Goal: Transaction & Acquisition: Purchase product/service

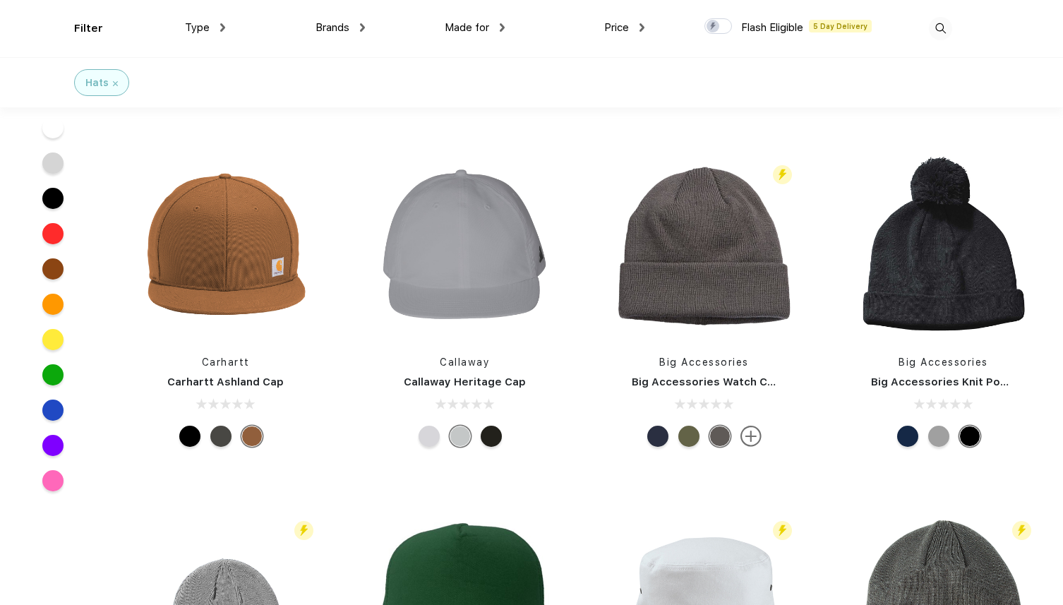
scroll to position [9180, 0]
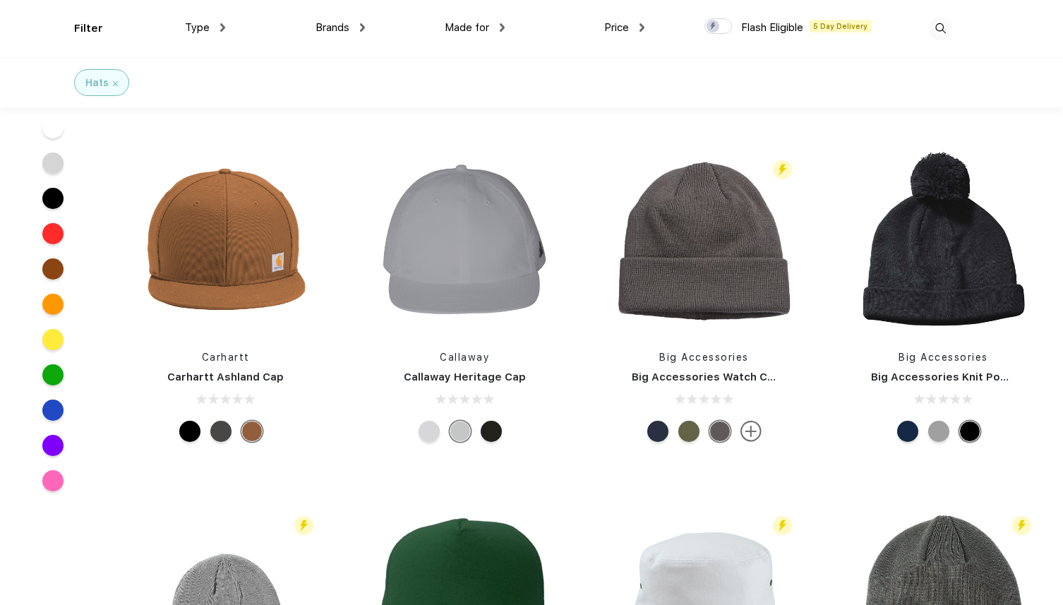
click at [487, 426] on div at bounding box center [491, 431] width 21 height 21
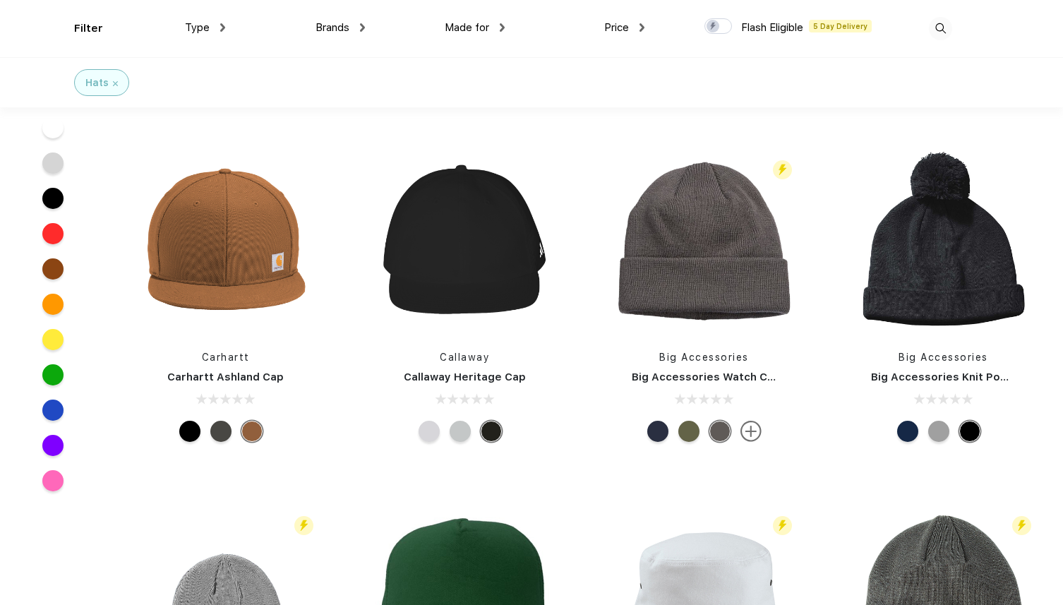
click at [430, 430] on div at bounding box center [428, 431] width 21 height 21
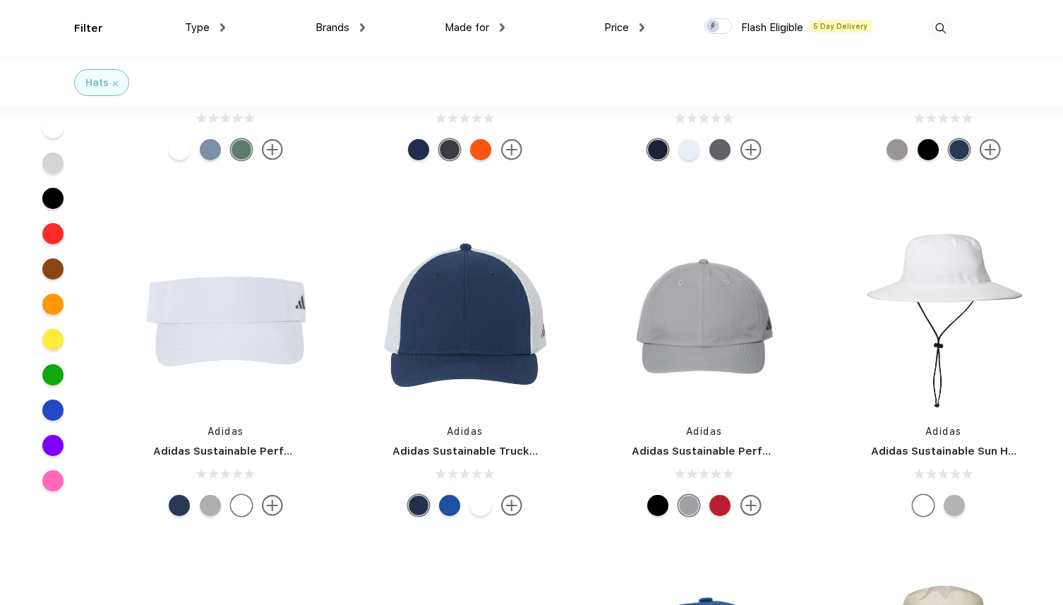
scroll to position [10362, 0]
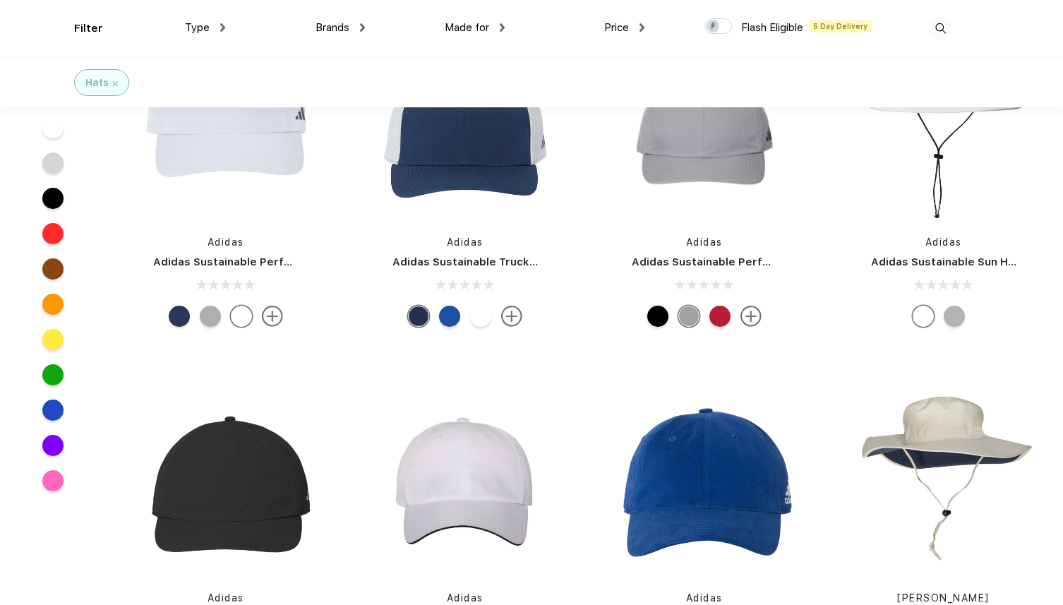
click at [660, 321] on div at bounding box center [657, 316] width 21 height 21
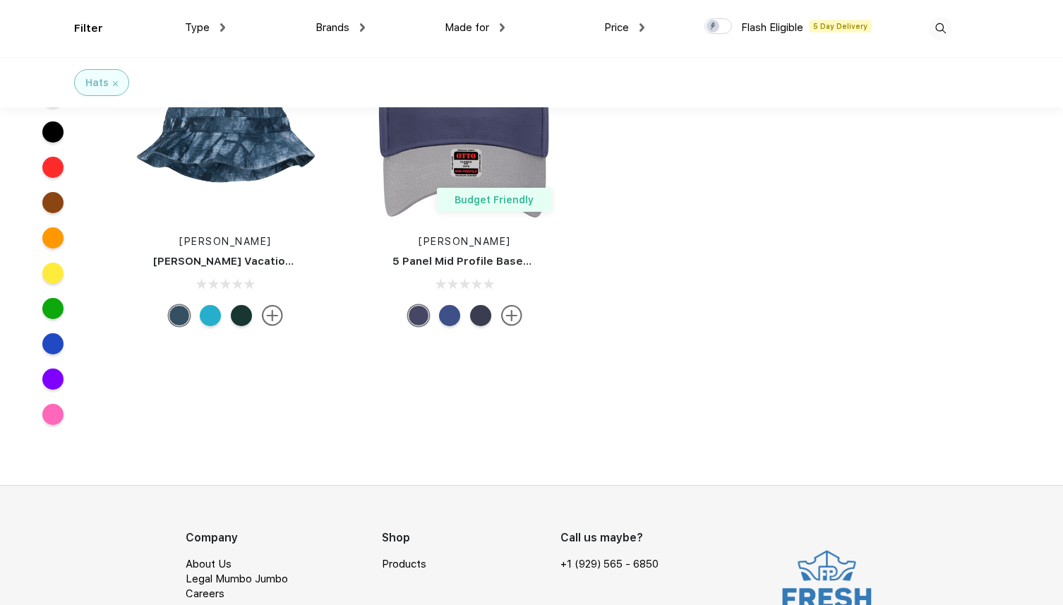
scroll to position [11130, 0]
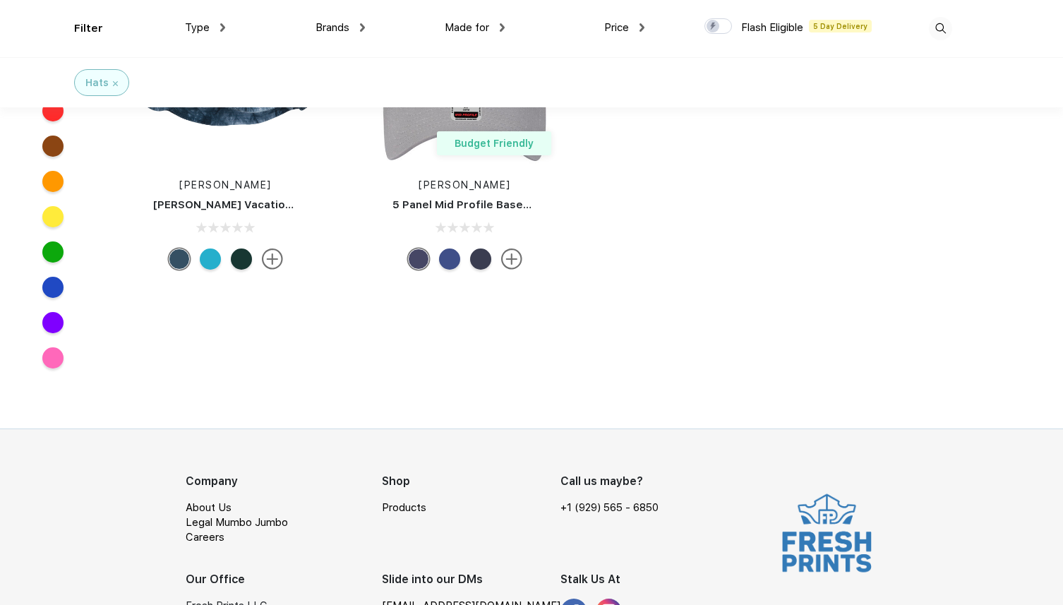
click at [215, 27] on div "Type" at bounding box center [205, 28] width 40 height 16
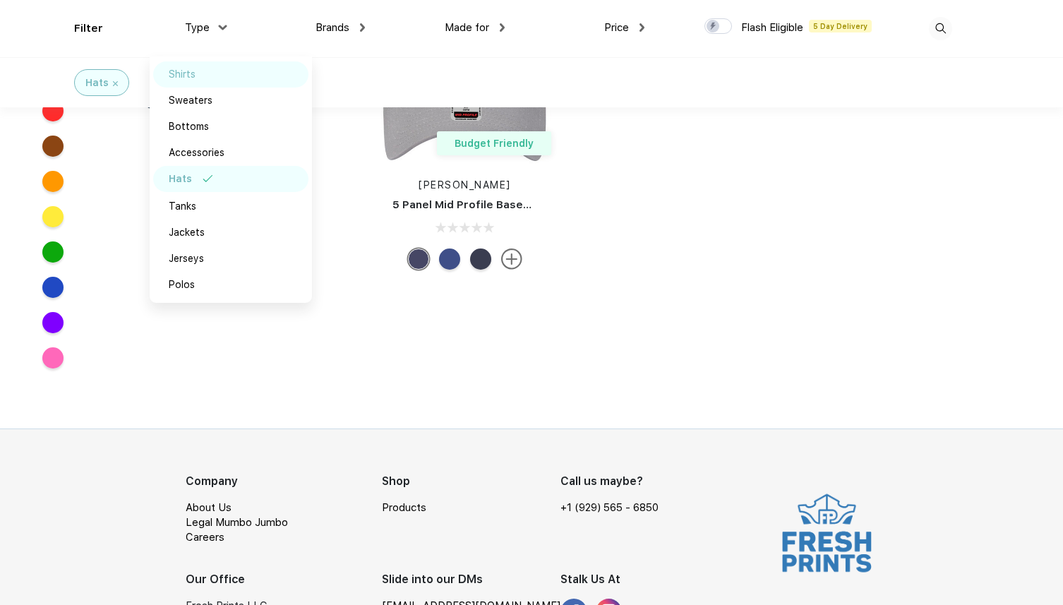
click at [207, 77] on img at bounding box center [211, 74] width 11 height 7
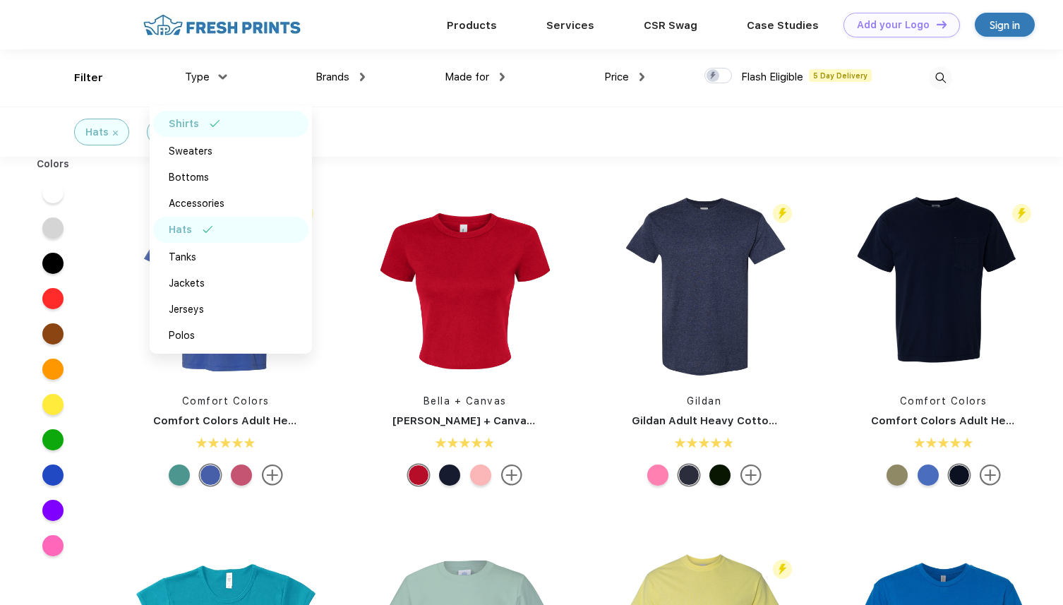
click at [376, 109] on div "Hats Shirts" at bounding box center [531, 132] width 1063 height 50
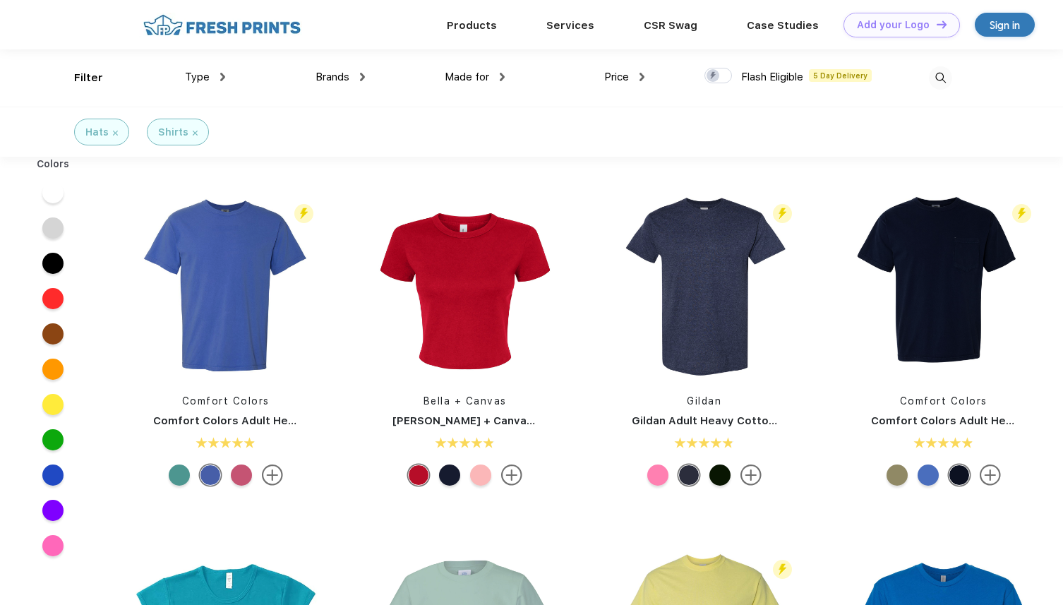
click at [608, 76] on span "Price" at bounding box center [616, 77] width 25 height 13
click at [626, 75] on span "Price" at bounding box center [616, 77] width 25 height 13
click at [641, 78] on img at bounding box center [641, 77] width 5 height 8
click at [608, 168] on div "$$$" at bounding box center [649, 176] width 155 height 26
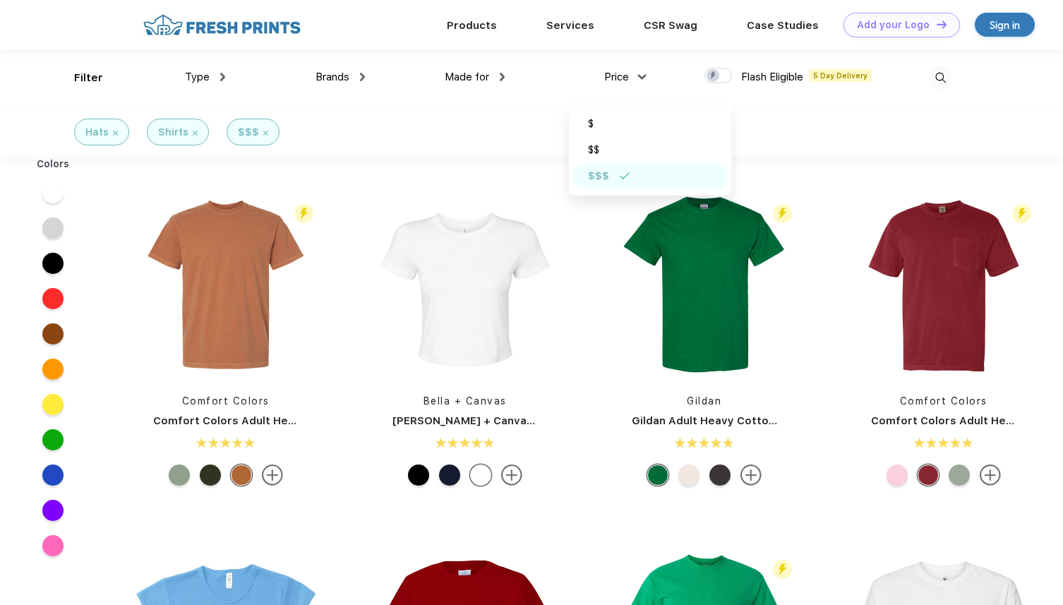
click at [440, 133] on div "Hats Shirts $$$" at bounding box center [531, 132] width 1063 height 50
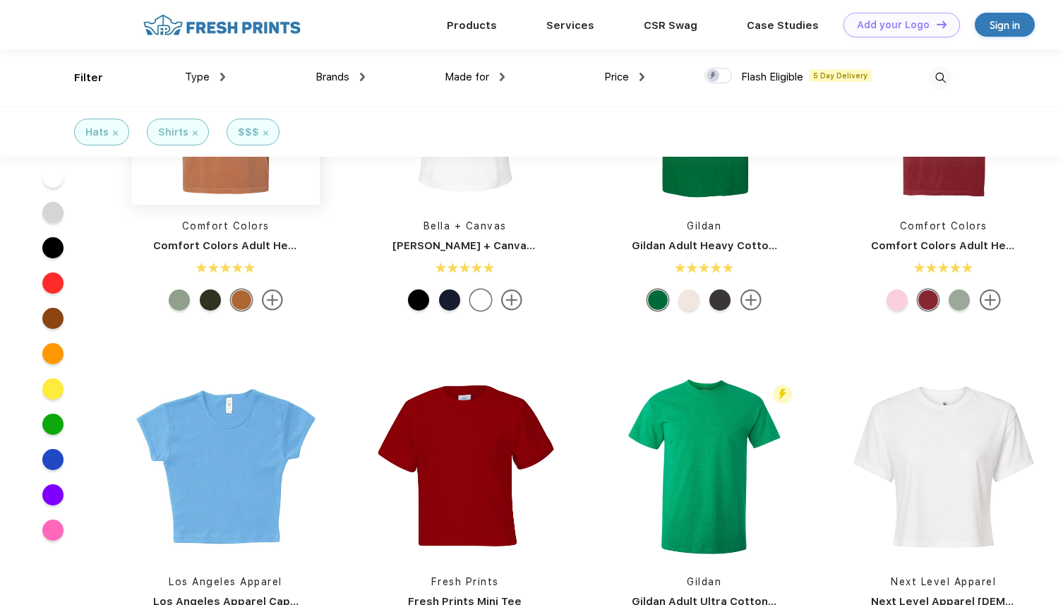
scroll to position [18, 0]
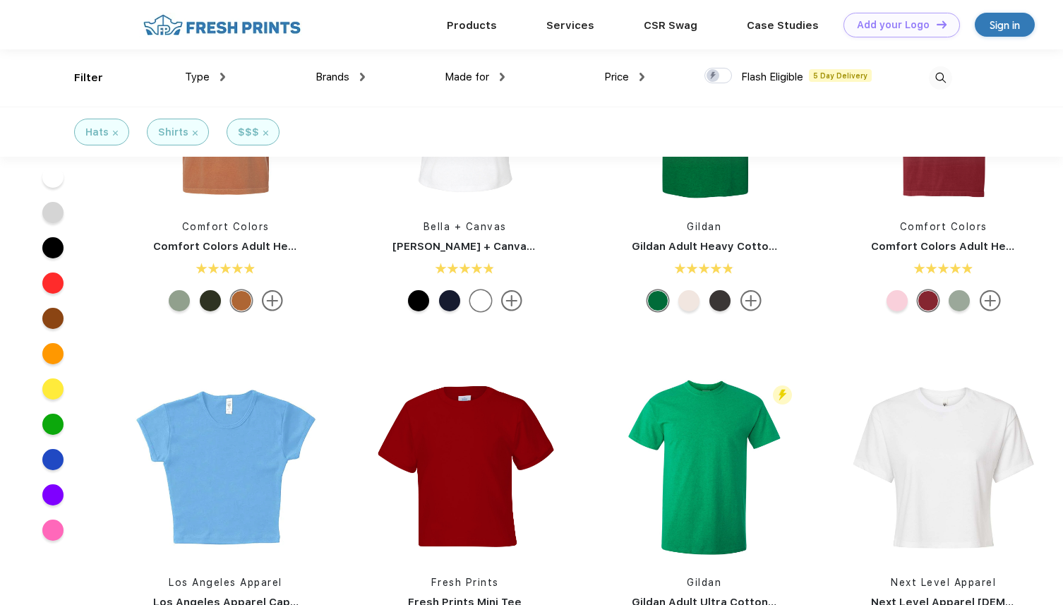
click at [231, 227] on link "Comfort Colors" at bounding box center [225, 226] width 87 height 11
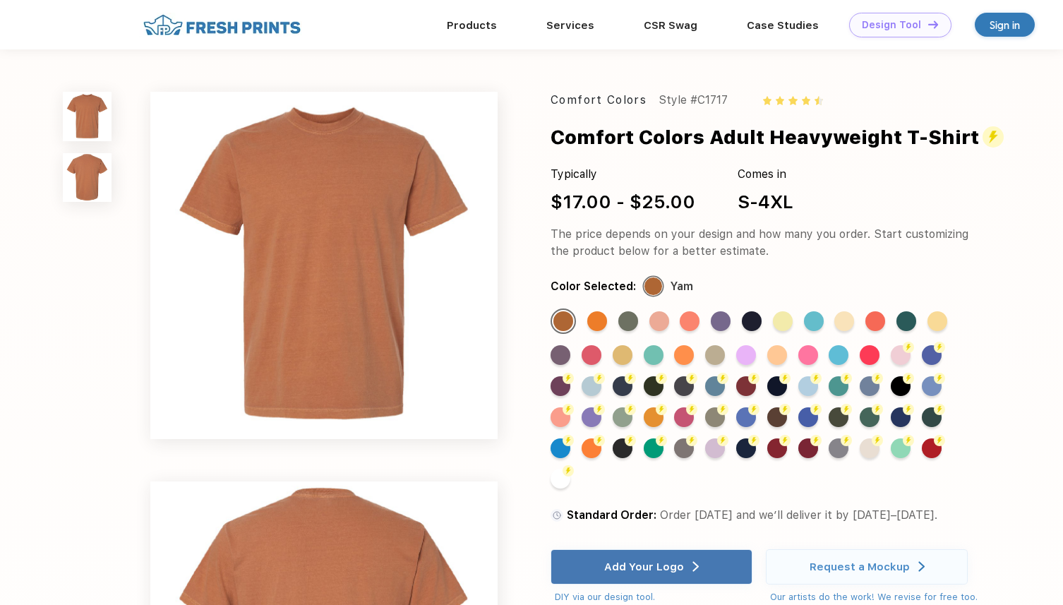
click at [907, 18] on link "Add your Logo Design Tool" at bounding box center [900, 25] width 102 height 25
